Goal: Task Accomplishment & Management: Manage account settings

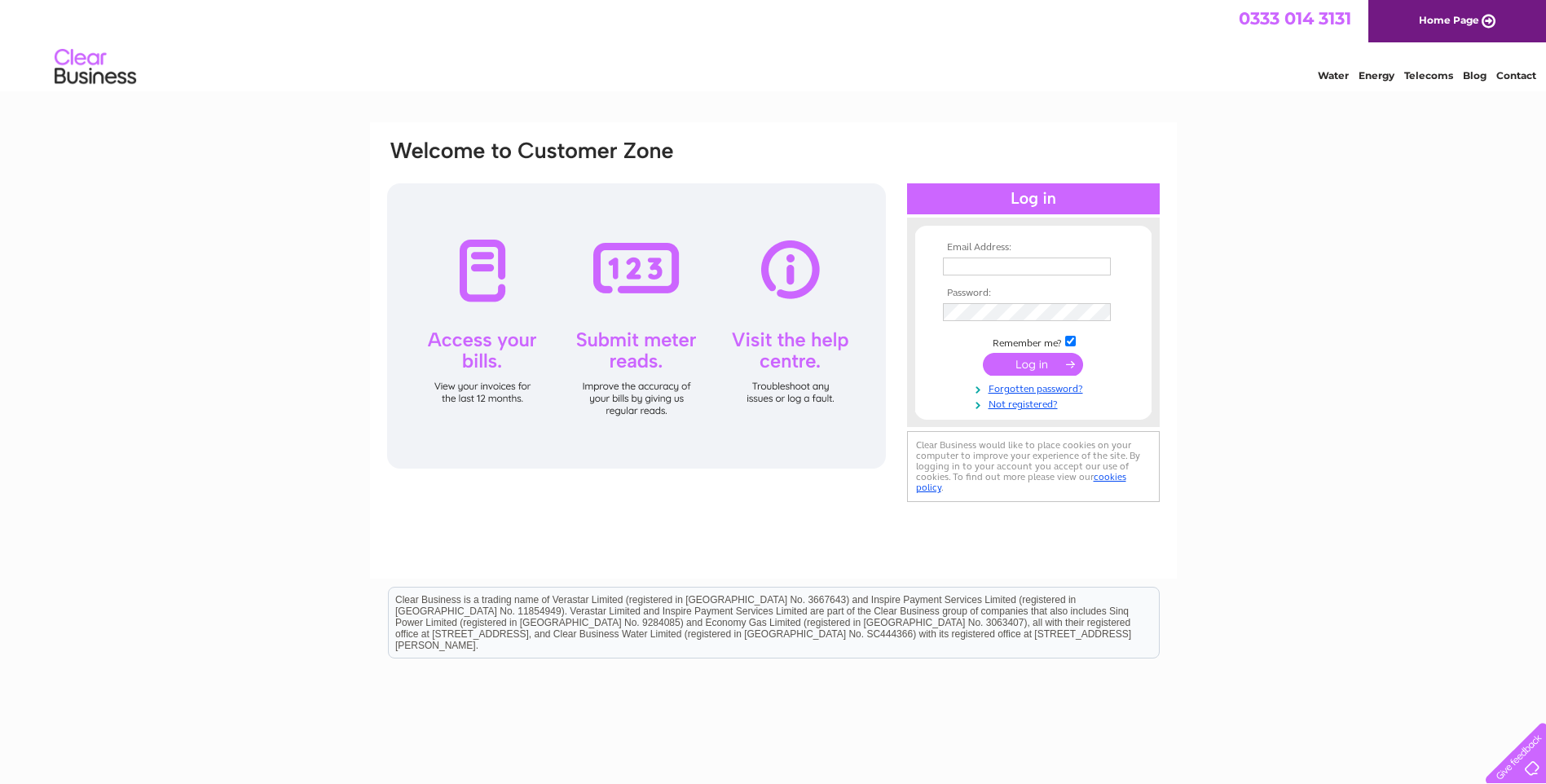
type input "heather@fascotland.co.uk"
click at [1027, 361] on input "submit" at bounding box center [1032, 365] width 100 height 23
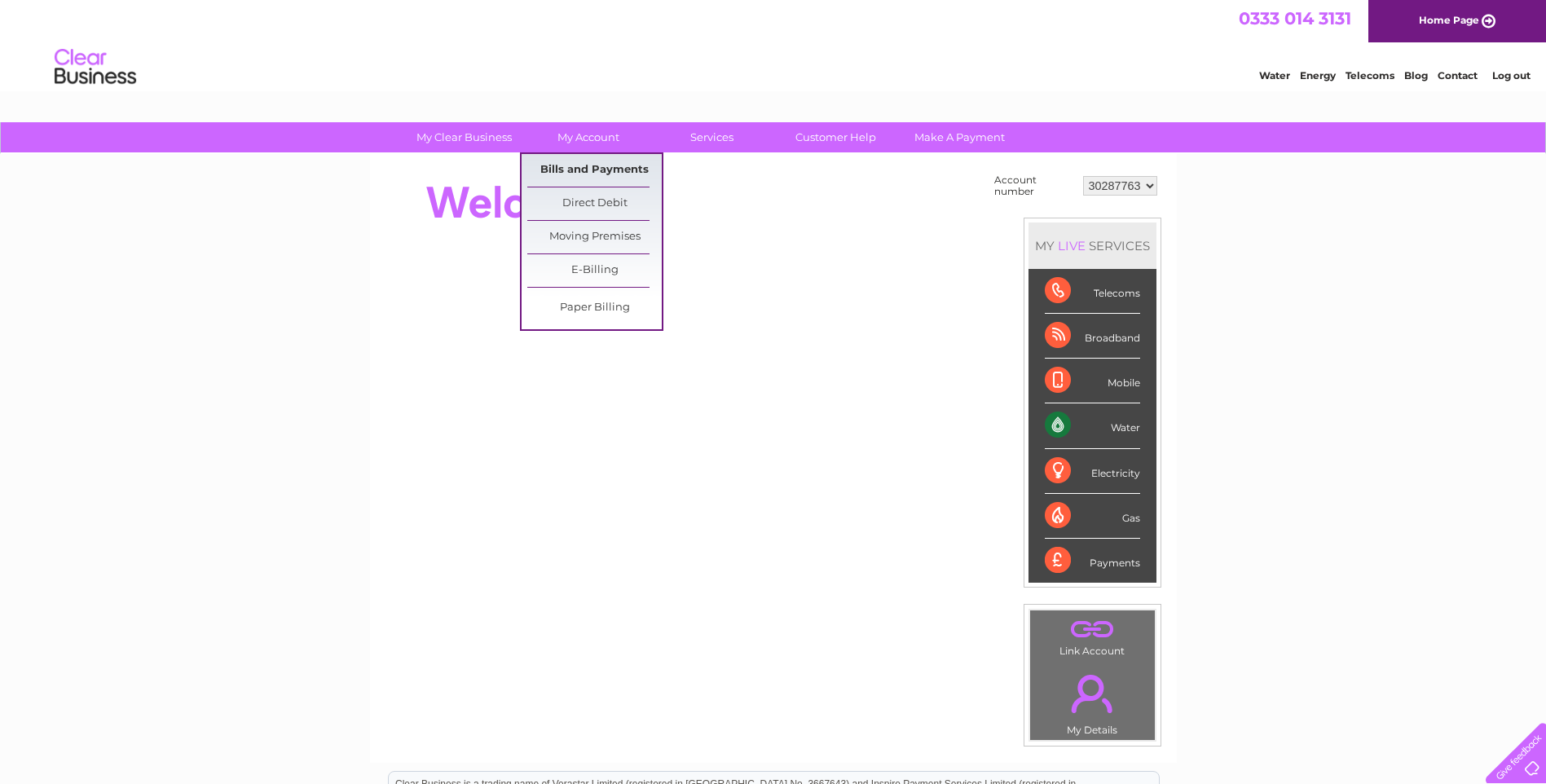
click at [562, 167] on link "Bills and Payments" at bounding box center [595, 170] width 135 height 32
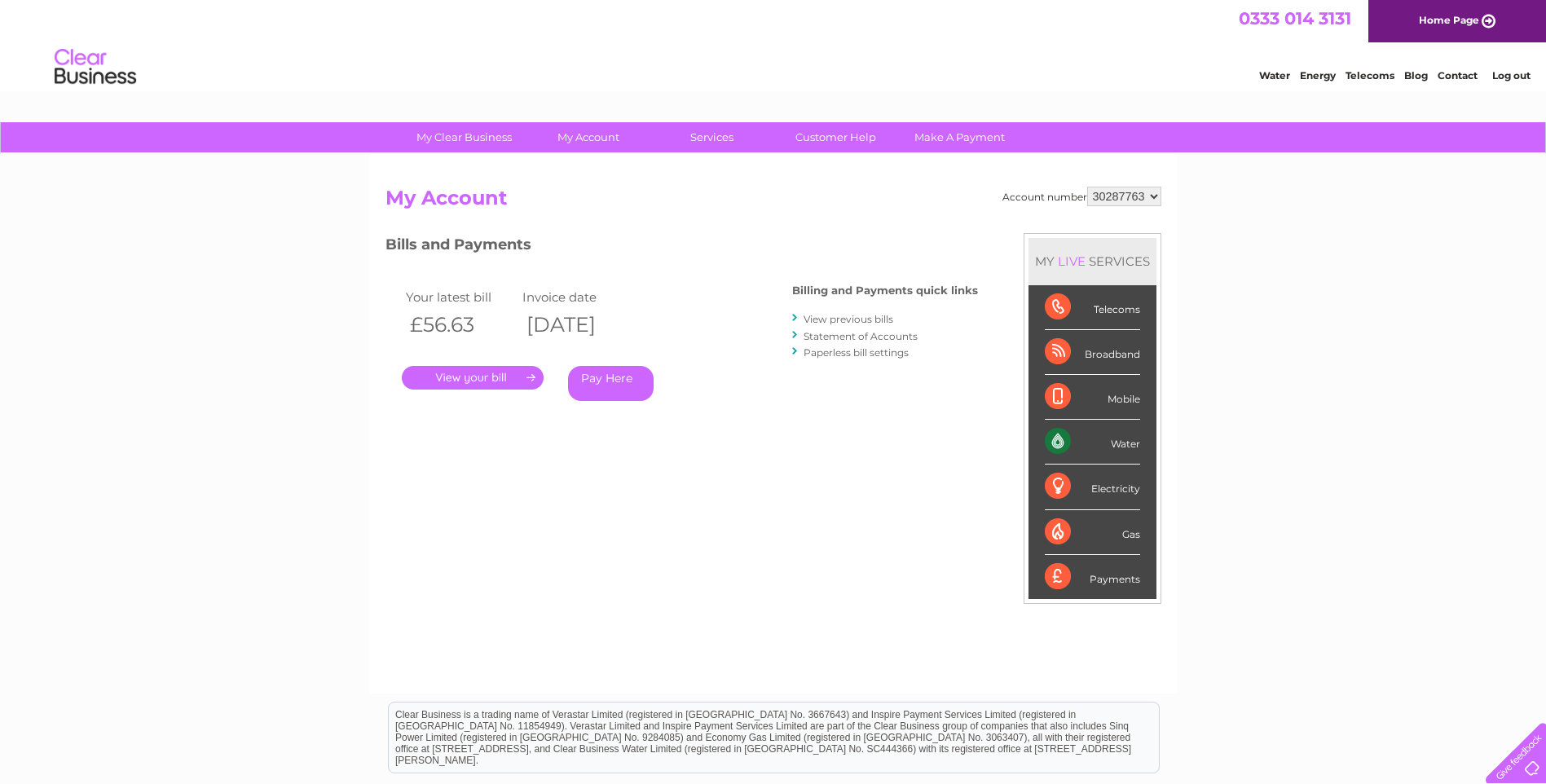
click at [453, 371] on link "." at bounding box center [472, 377] width 141 height 24
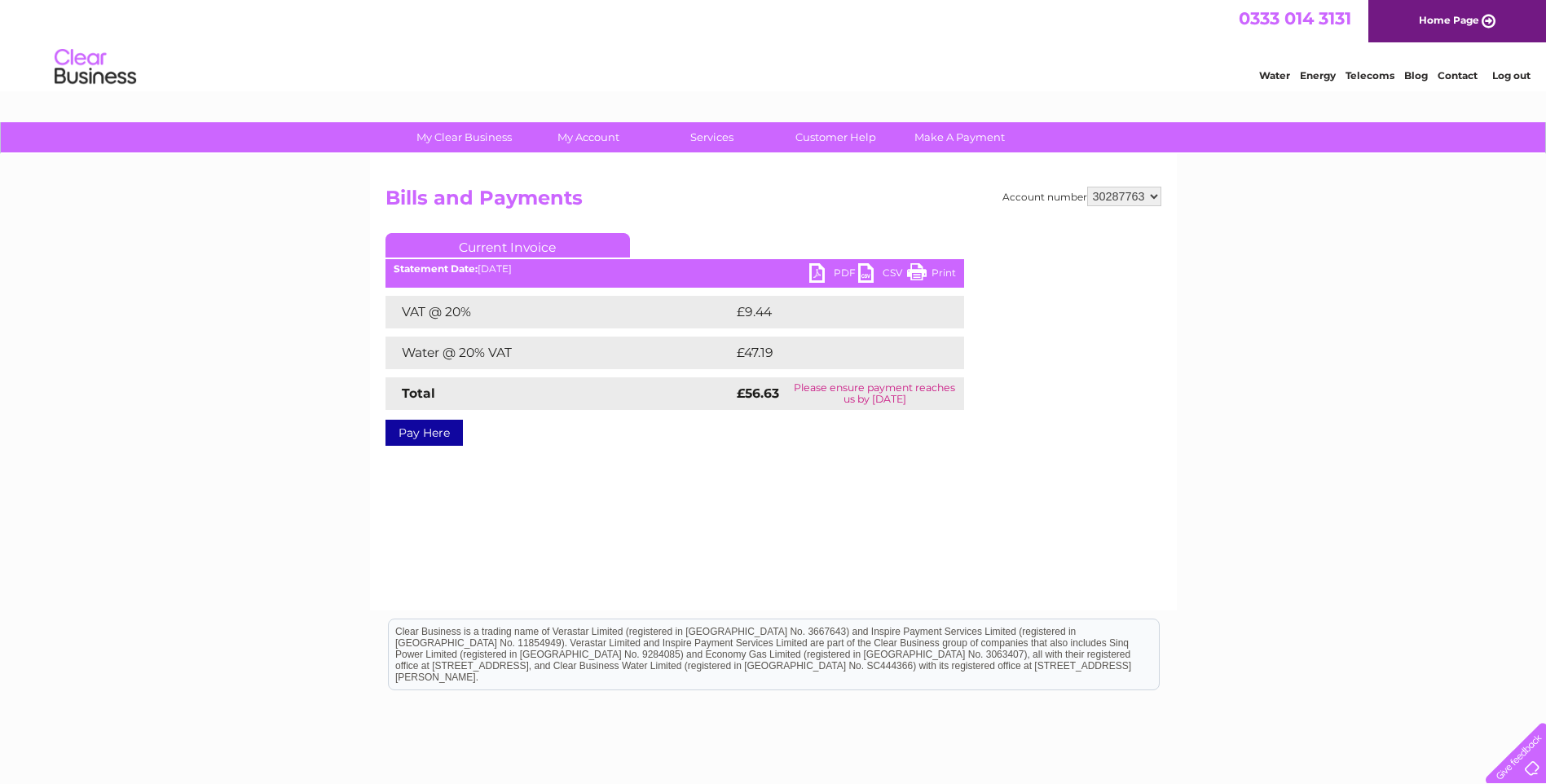
click at [814, 273] on link "PDF" at bounding box center [834, 275] width 49 height 24
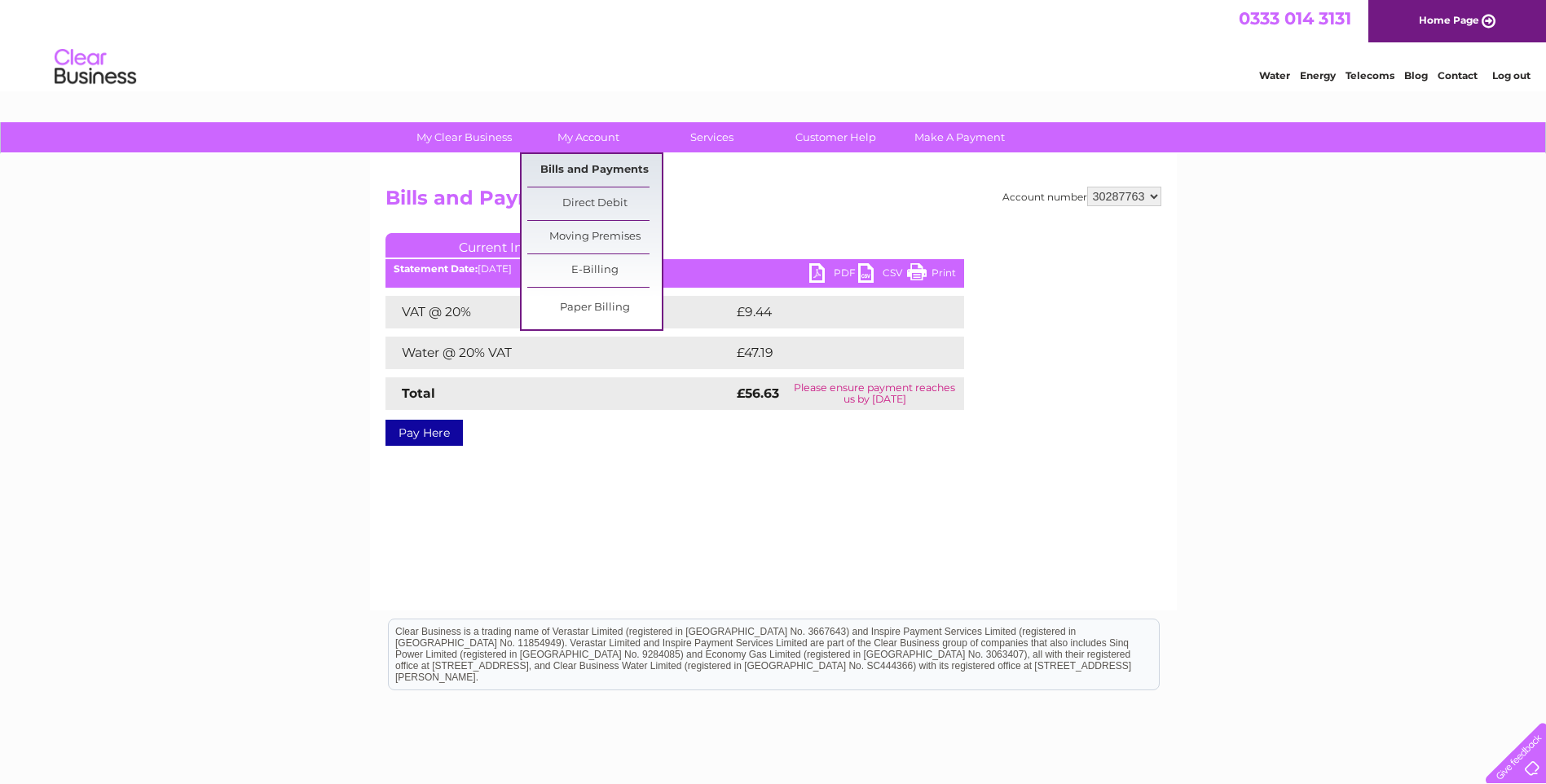
click at [585, 162] on link "Bills and Payments" at bounding box center [595, 170] width 135 height 32
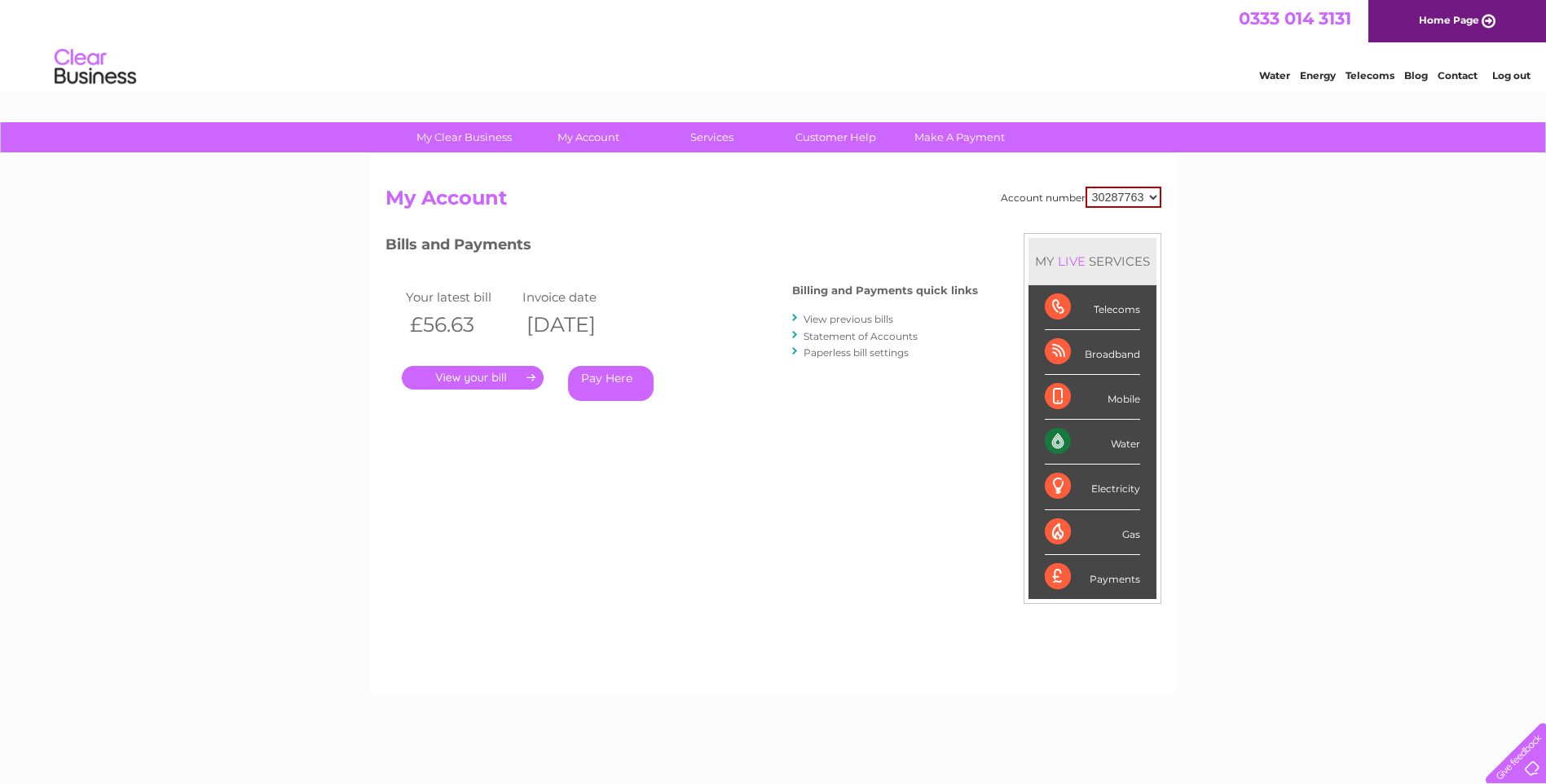
click at [585, 168] on div "Account number 30287763 My Account MY LIVE SERVICES Telecoms Broadband Mobile W…" at bounding box center [773, 423] width 807 height 539
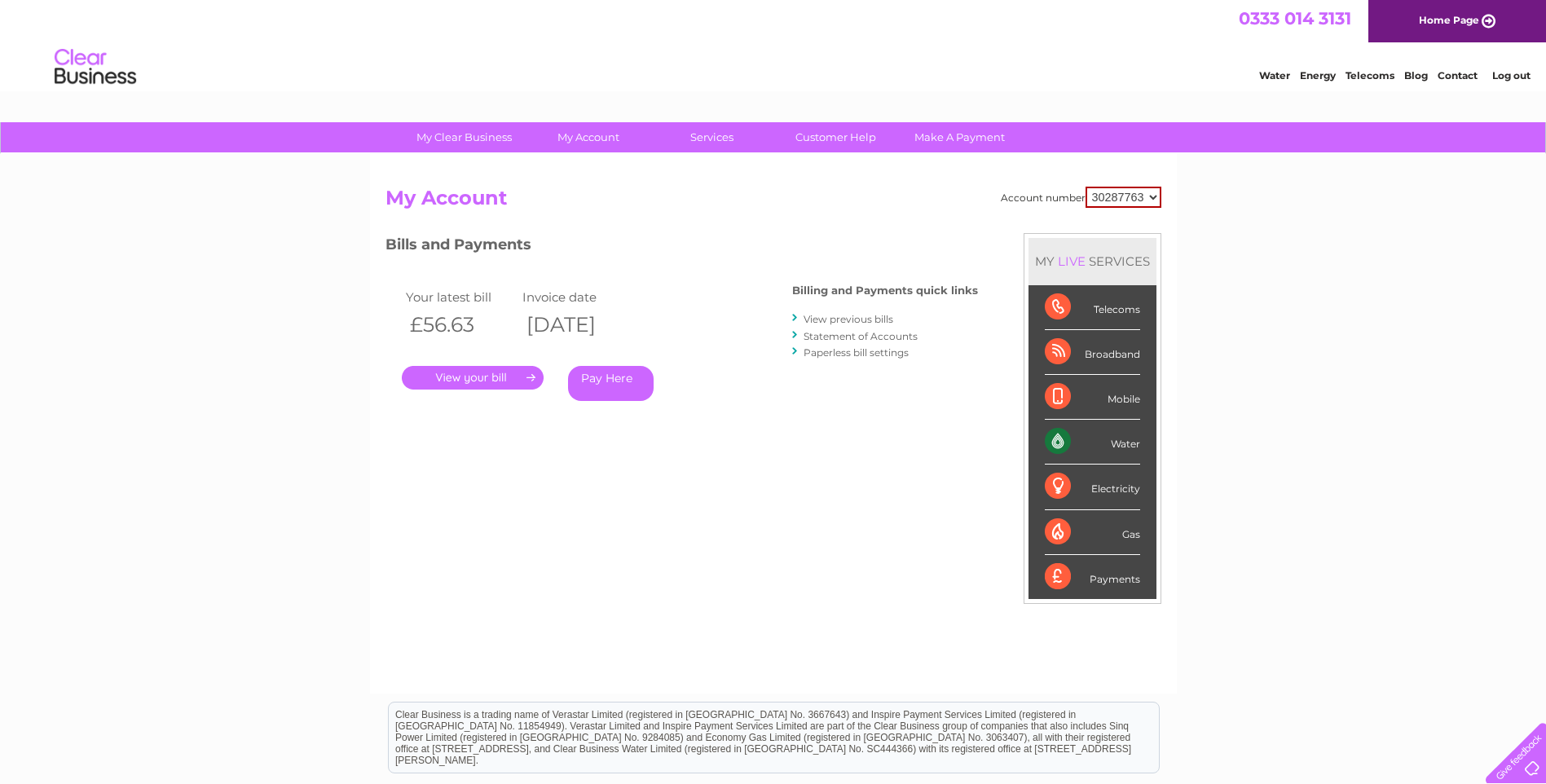
click at [854, 319] on link "View previous bills" at bounding box center [849, 318] width 89 height 12
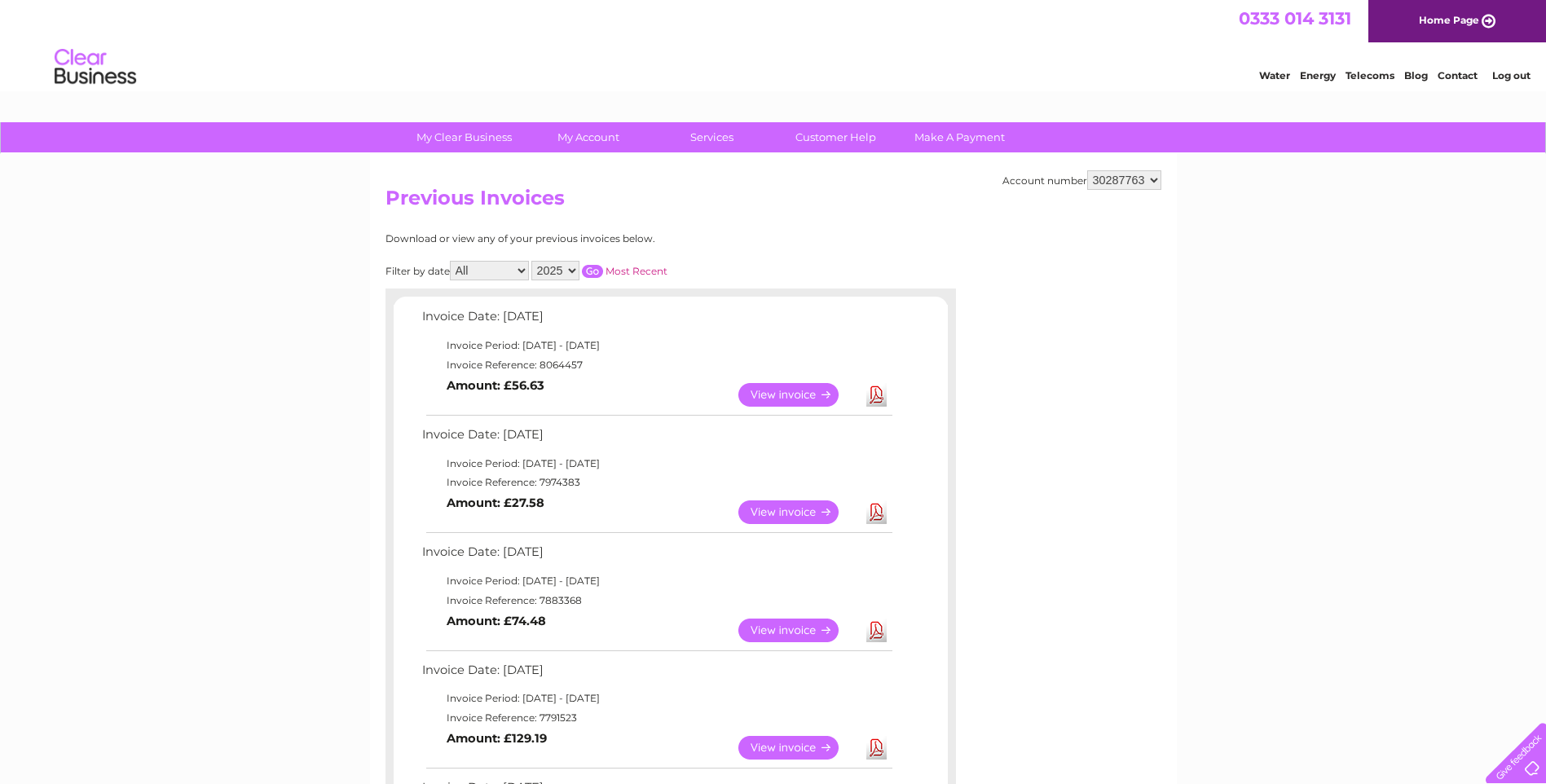
click at [1508, 75] on link "Log out" at bounding box center [1511, 75] width 38 height 12
